Goal: Navigation & Orientation: Find specific page/section

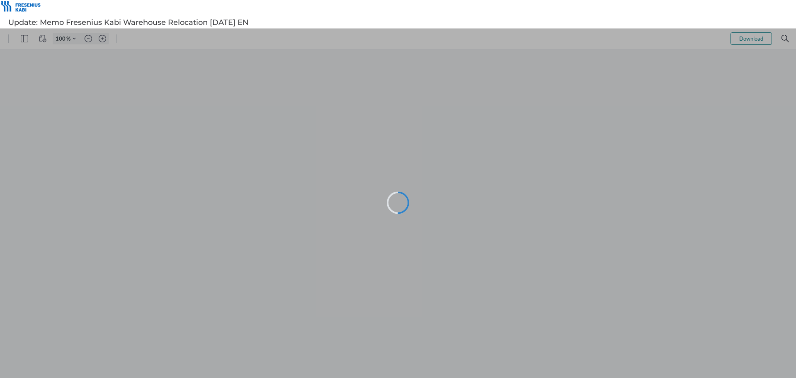
type input "96"
